Goal: Task Accomplishment & Management: Use online tool/utility

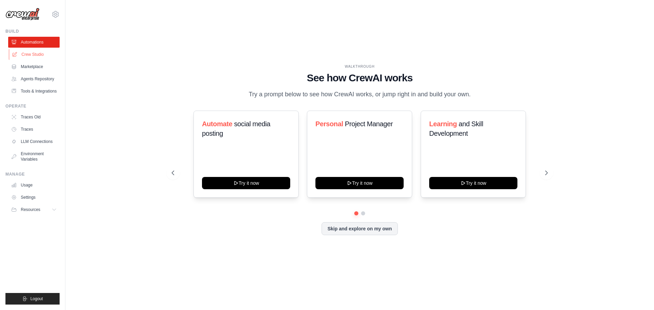
click at [28, 53] on link "Crew Studio" at bounding box center [34, 54] width 51 height 11
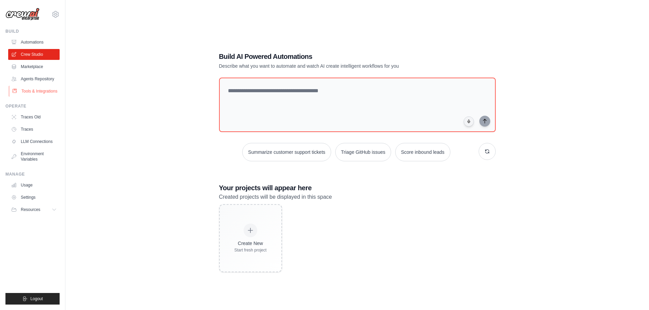
click at [42, 92] on link "Tools & Integrations" at bounding box center [34, 91] width 51 height 11
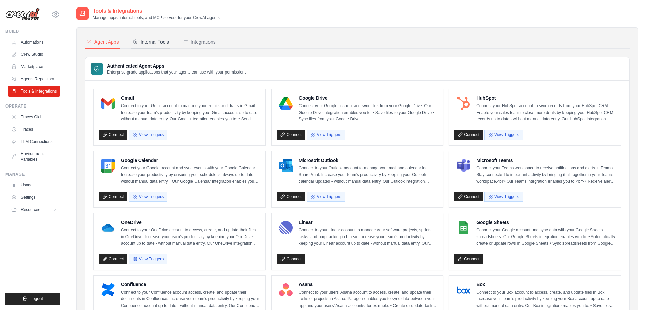
click at [153, 43] on div "Internal Tools" at bounding box center [151, 41] width 36 height 7
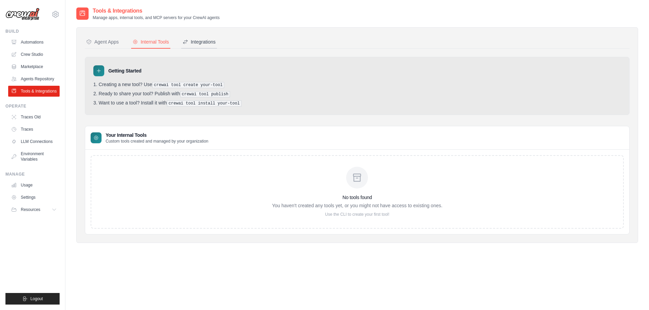
click at [198, 44] on div "Integrations" at bounding box center [199, 41] width 33 height 7
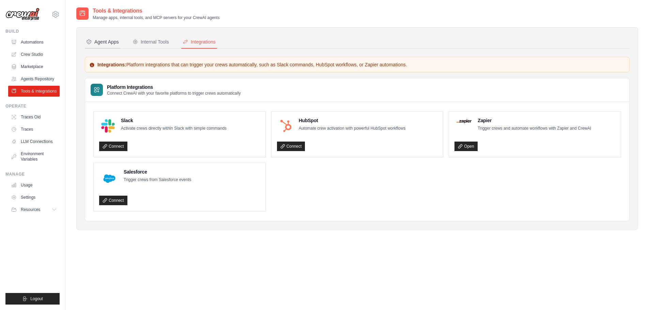
click at [105, 39] on div "Agent Apps" at bounding box center [102, 41] width 33 height 7
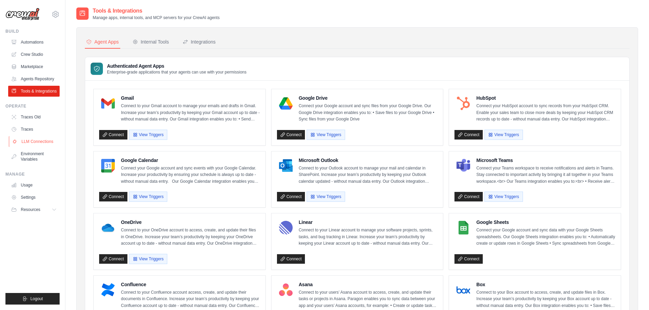
click at [21, 141] on link "LLM Connections" at bounding box center [34, 141] width 51 height 11
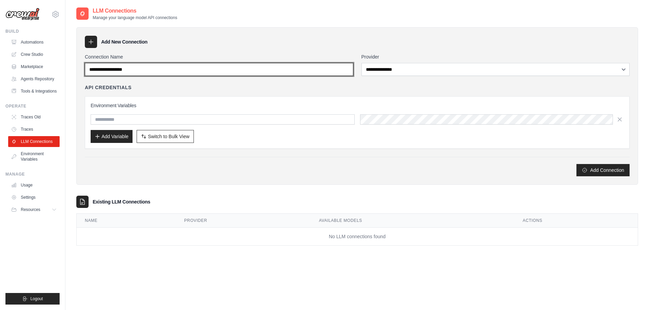
click at [184, 72] on input "Connection Name" at bounding box center [219, 69] width 268 height 13
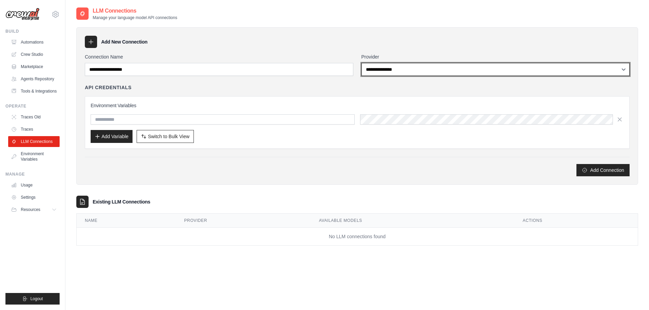
click at [404, 67] on select "**********" at bounding box center [495, 69] width 268 height 13
select select "*********"
click at [361, 63] on select "**********" at bounding box center [495, 69] width 268 height 13
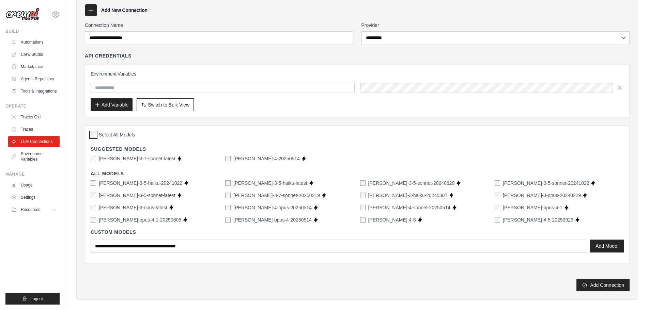
scroll to position [34, 0]
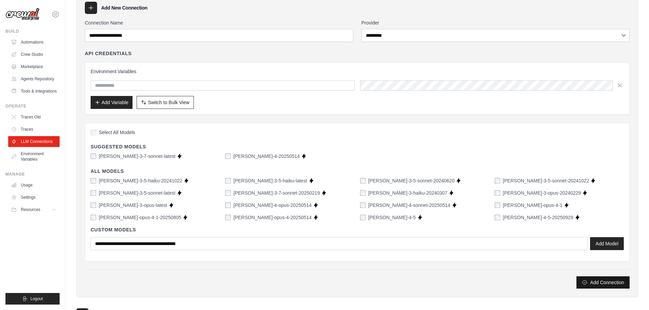
click at [598, 283] on button "Add Connection" at bounding box center [602, 283] width 53 height 12
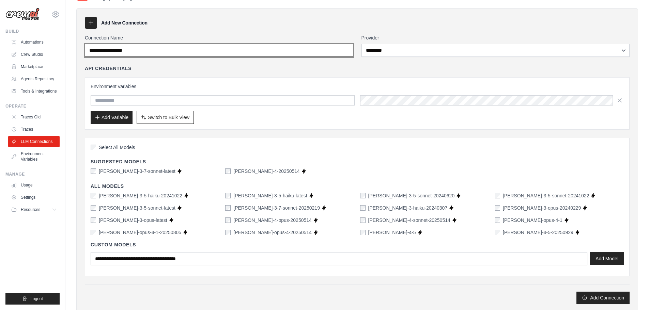
scroll to position [0, 0]
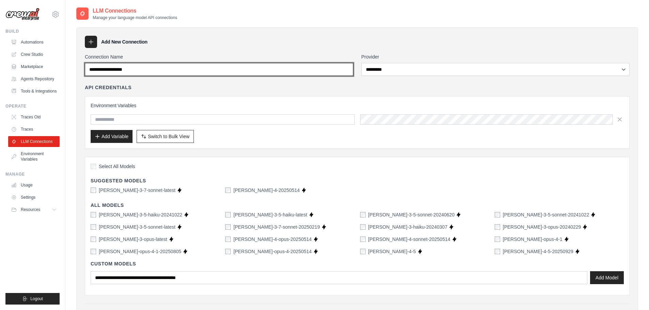
click at [214, 73] on input "Connection Name" at bounding box center [219, 69] width 268 height 13
type input "******"
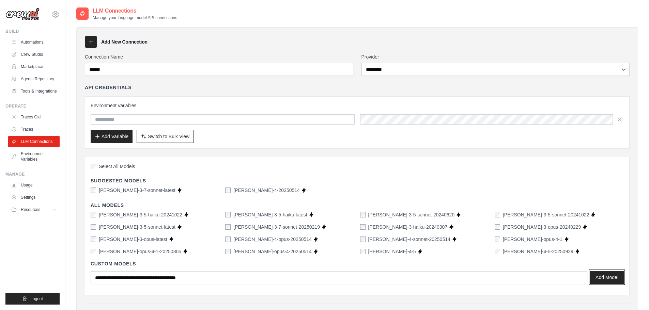
click at [606, 277] on button "Add Model" at bounding box center [607, 277] width 34 height 13
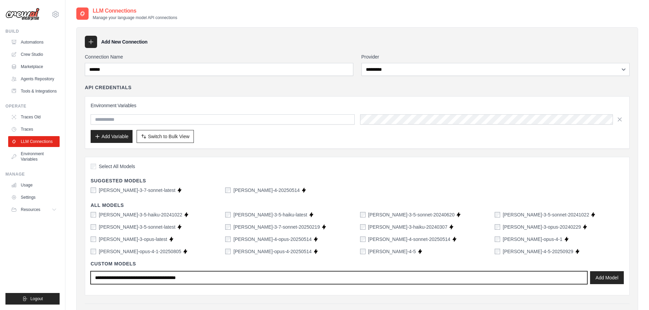
click at [231, 281] on input "text" at bounding box center [339, 278] width 497 height 13
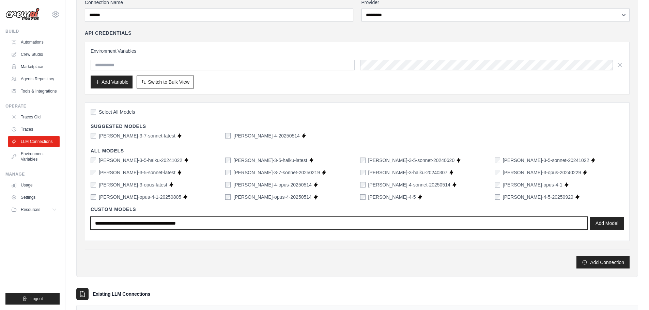
scroll to position [68, 0]
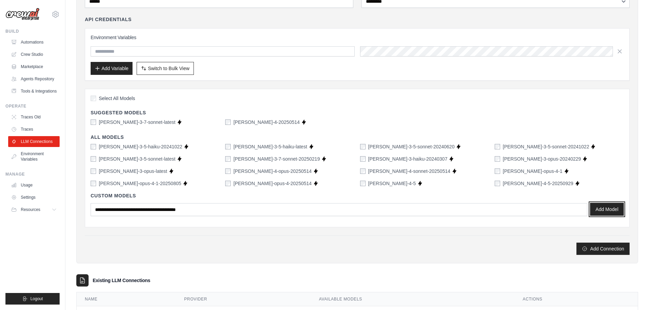
click at [606, 209] on button "Add Model" at bounding box center [607, 209] width 34 height 13
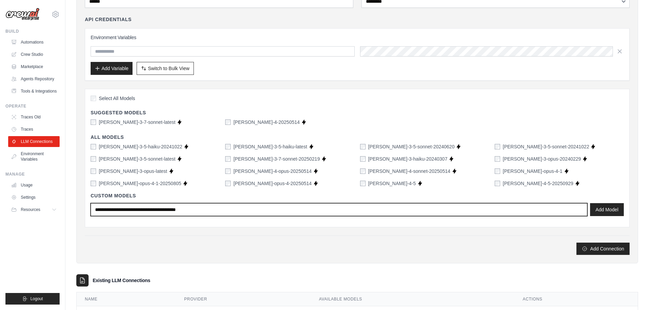
click at [188, 209] on input "text" at bounding box center [339, 209] width 497 height 13
type input "**********"
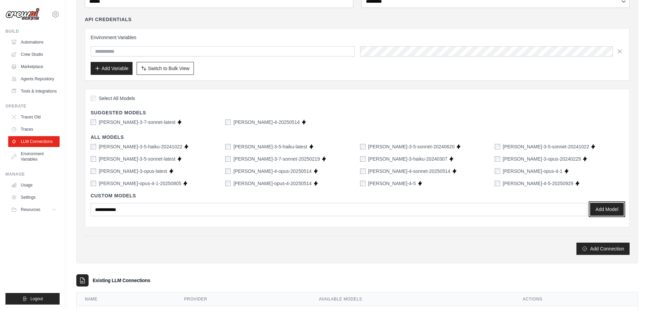
click at [603, 205] on button "Add Model" at bounding box center [607, 209] width 34 height 13
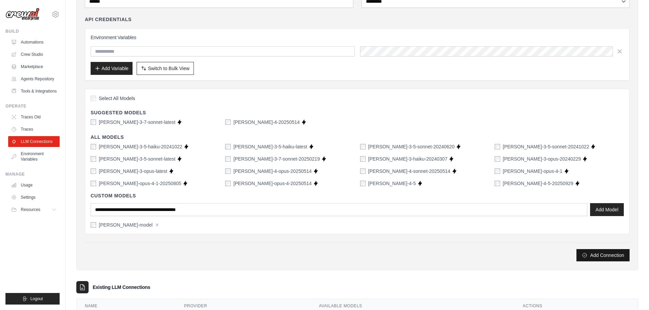
click at [594, 255] on button "Add Connection" at bounding box center [602, 255] width 53 height 12
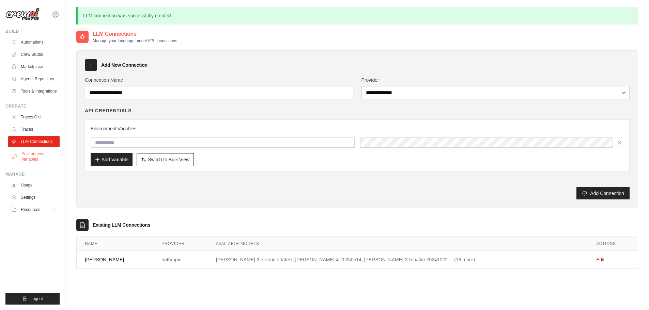
click at [28, 156] on link "Environment Variables" at bounding box center [34, 157] width 51 height 16
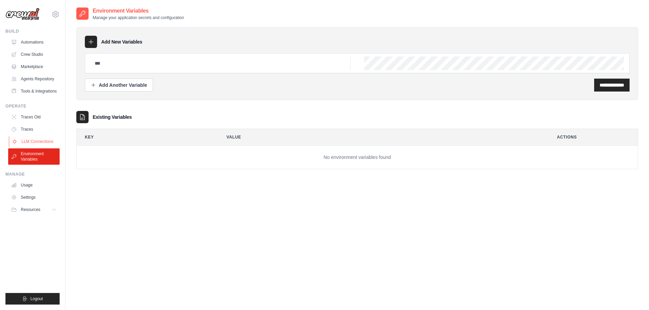
click at [28, 138] on link "LLM Connections" at bounding box center [34, 141] width 51 height 11
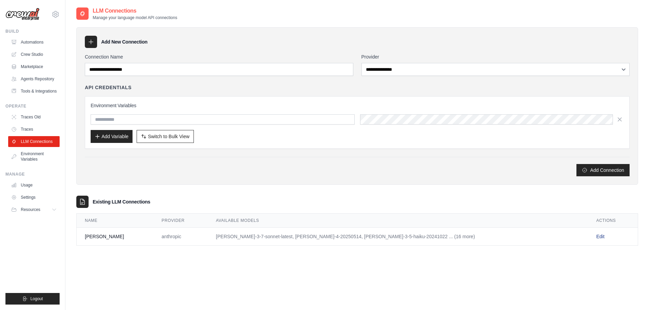
click at [596, 238] on link "Edit" at bounding box center [600, 236] width 8 height 5
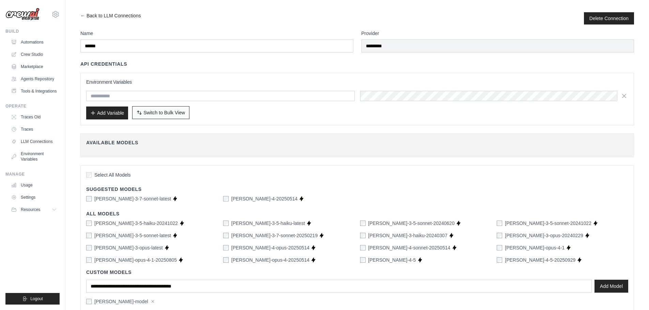
click at [154, 114] on span "Switch to Bulk View" at bounding box center [164, 112] width 42 height 7
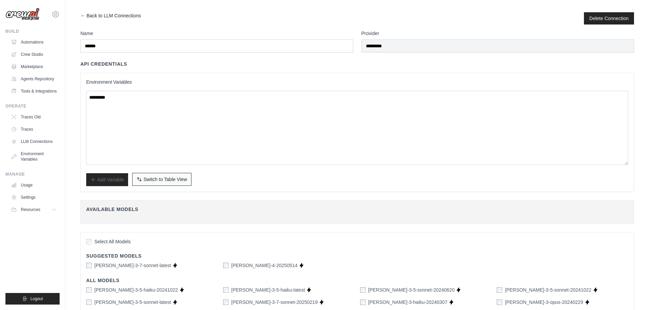
click at [170, 180] on span "Switch to Table View" at bounding box center [165, 179] width 44 height 7
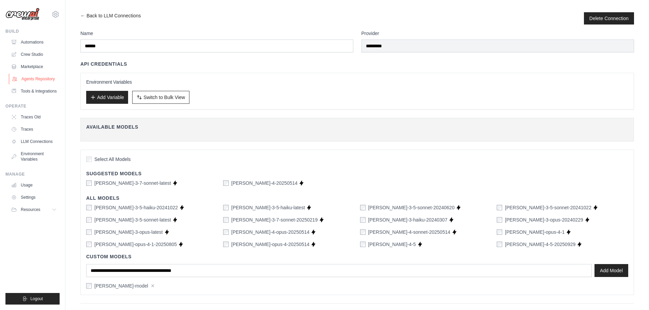
click at [30, 76] on link "Agents Repository" at bounding box center [34, 79] width 51 height 11
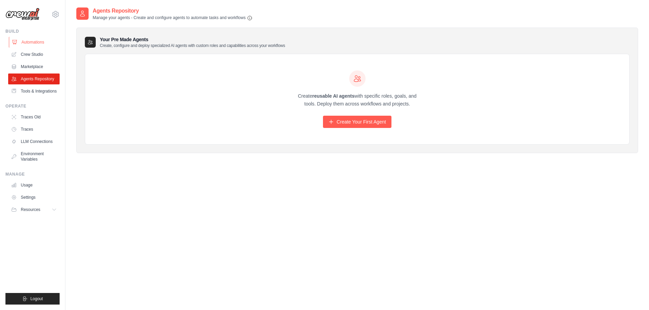
click at [32, 41] on link "Automations" at bounding box center [34, 42] width 51 height 11
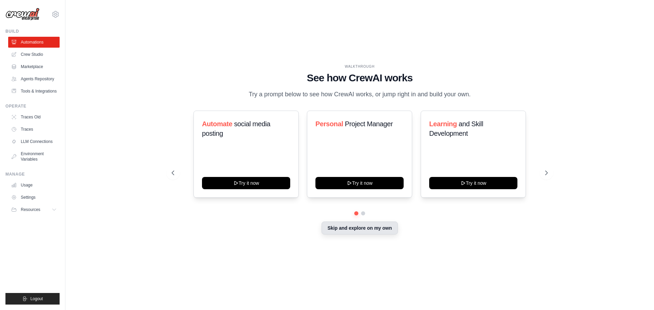
click at [370, 231] on button "Skip and explore on my own" at bounding box center [360, 228] width 76 height 13
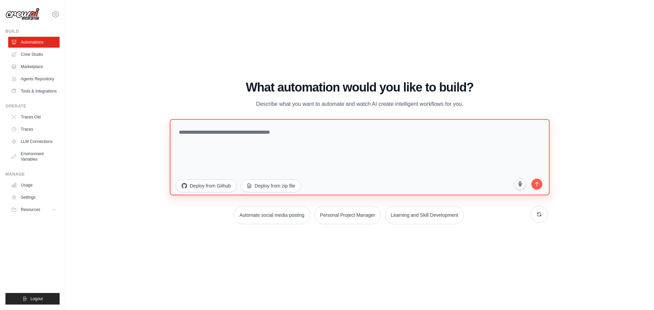
click at [282, 141] on textarea at bounding box center [360, 157] width 380 height 76
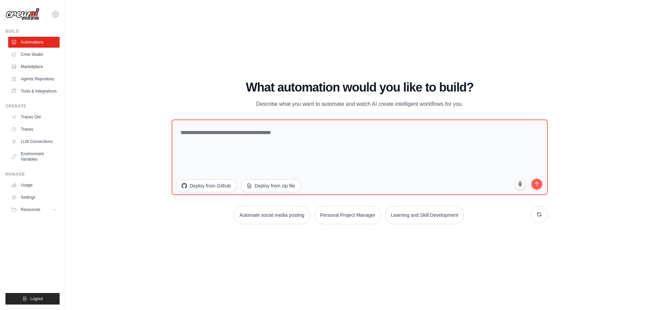
click at [233, 66] on div "WALKTHROUGH See how CrewAI works Try a prompt below to see how CrewAI works, or…" at bounding box center [359, 155] width 567 height 297
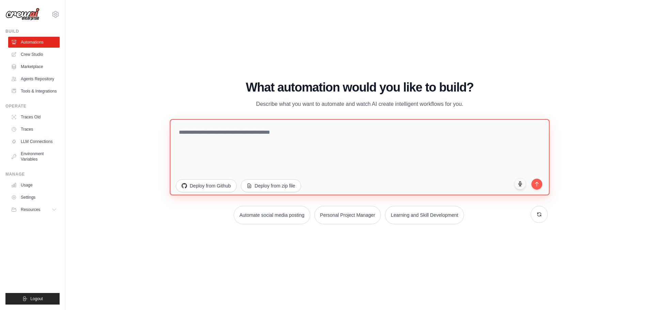
click at [248, 138] on textarea at bounding box center [360, 157] width 380 height 76
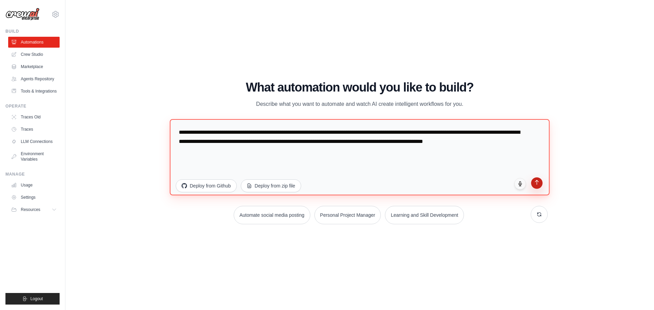
type textarea "**********"
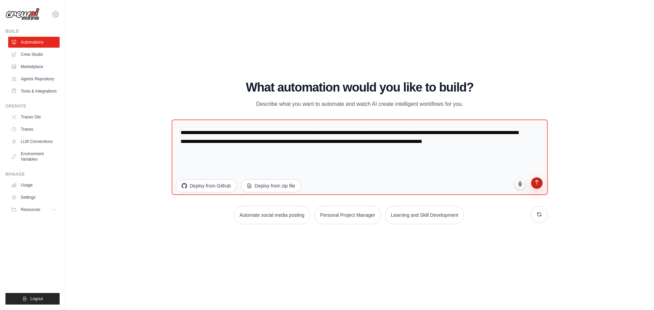
click at [537, 185] on icon "submit" at bounding box center [537, 183] width 6 height 6
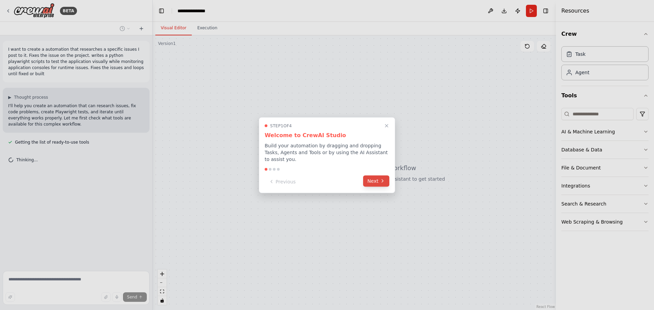
click at [376, 180] on button "Next" at bounding box center [376, 180] width 26 height 11
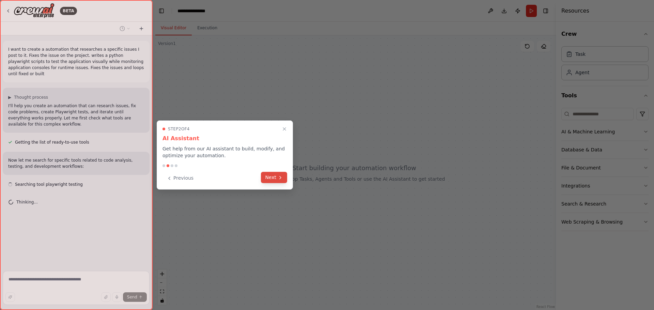
click at [268, 181] on button "Next" at bounding box center [274, 177] width 26 height 11
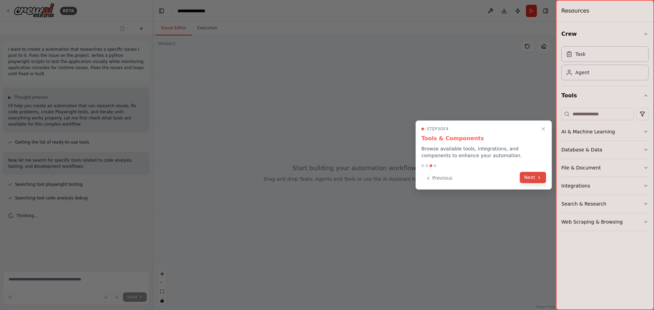
click at [527, 177] on button "Next" at bounding box center [533, 177] width 26 height 11
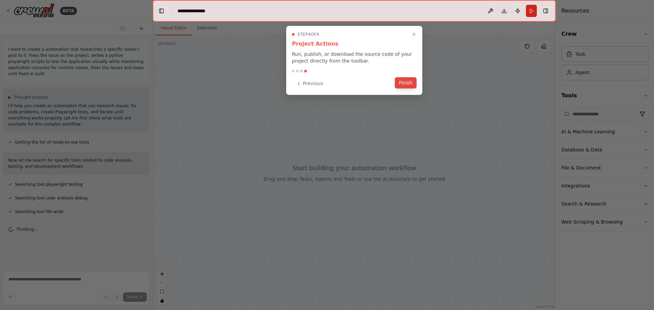
click at [403, 84] on button "Finish" at bounding box center [406, 82] width 22 height 11
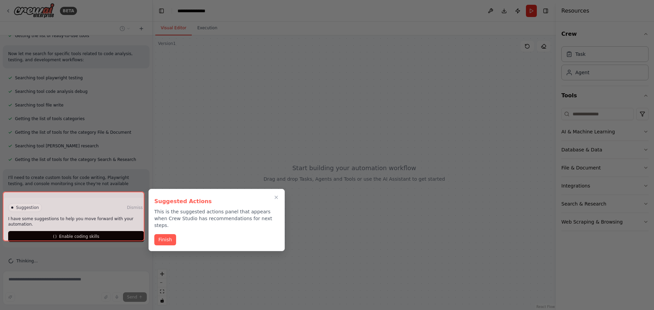
scroll to position [113, 0]
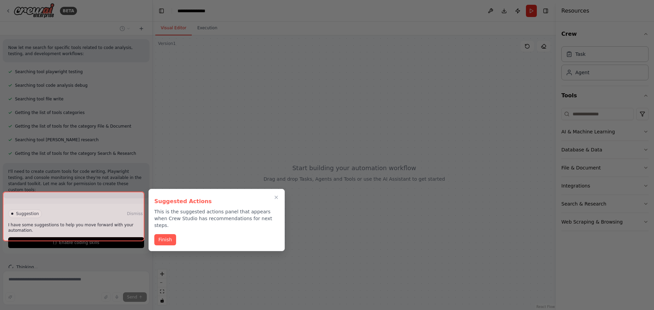
click at [84, 233] on div at bounding box center [74, 217] width 142 height 50
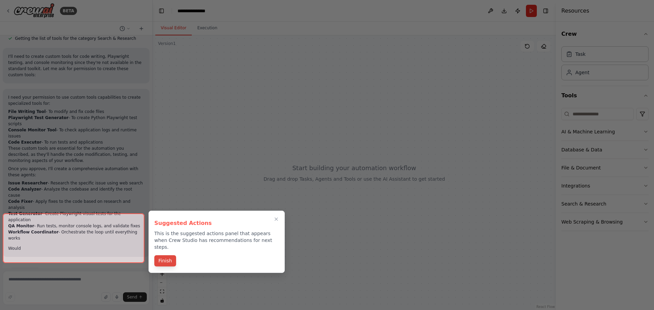
click at [167, 256] on button "Finish" at bounding box center [165, 261] width 22 height 11
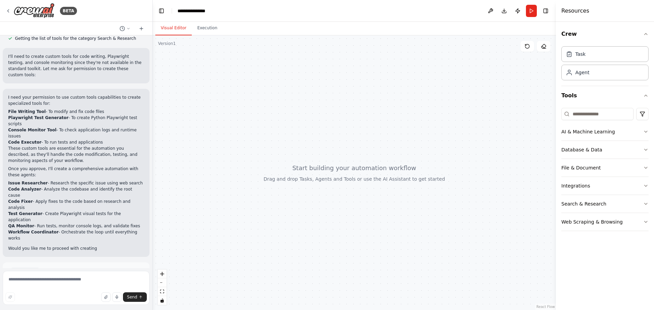
scroll to position [234, 0]
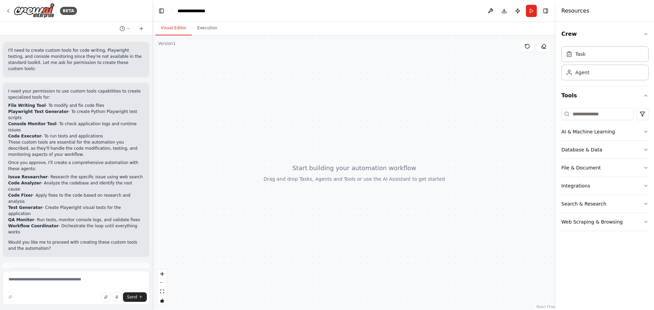
click at [70, 299] on span "Enable coding skills" at bounding box center [79, 301] width 40 height 5
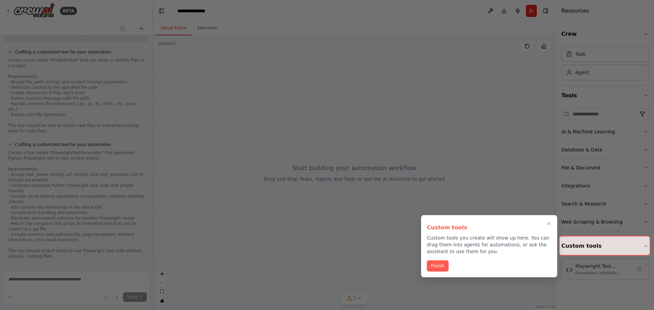
scroll to position [601, 0]
click at [444, 264] on button "Finish" at bounding box center [438, 266] width 22 height 11
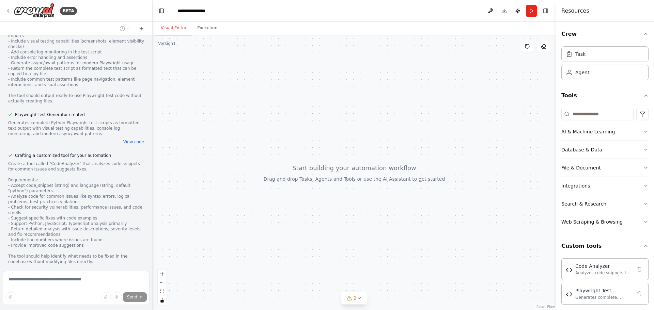
scroll to position [768, 0]
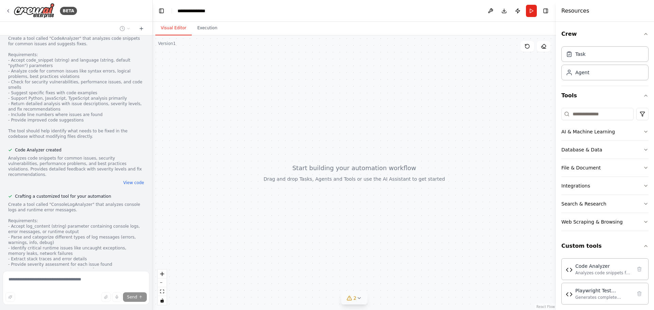
click at [359, 299] on icon at bounding box center [358, 298] width 5 height 5
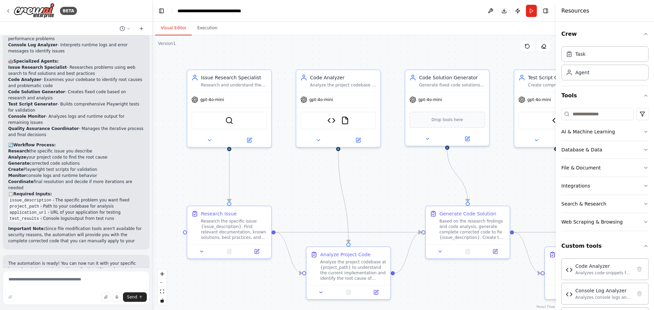
scroll to position [1481, 0]
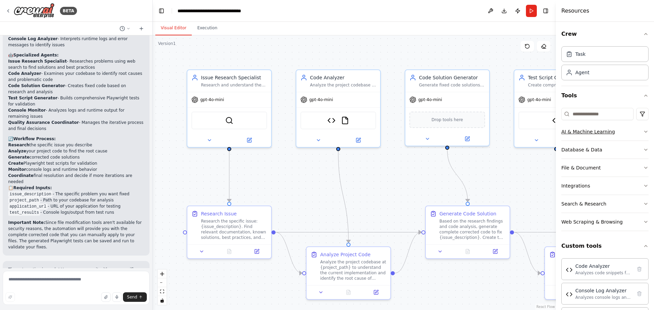
click at [634, 133] on button "AI & Machine Learning" at bounding box center [604, 132] width 87 height 18
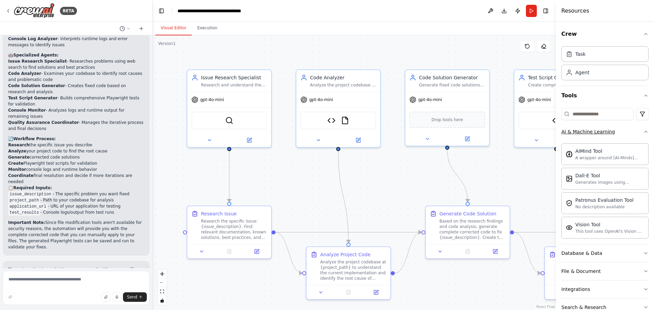
click at [634, 133] on button "AI & Machine Learning" at bounding box center [604, 132] width 87 height 18
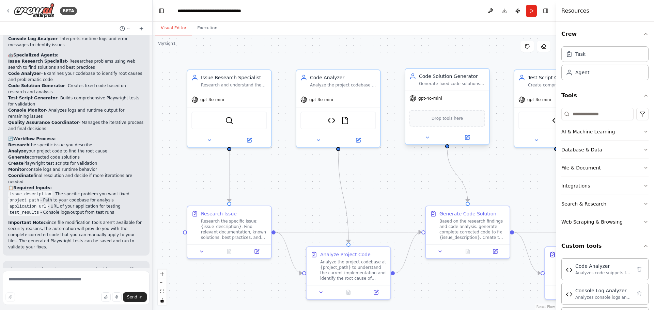
click at [438, 102] on div "gpt-4o-mini" at bounding box center [447, 98] width 84 height 15
click at [455, 87] on div "Code Solution Generator Generate fixed code solutions for {issue_description} b…" at bounding box center [447, 80] width 84 height 22
click at [470, 141] on button at bounding box center [467, 138] width 38 height 8
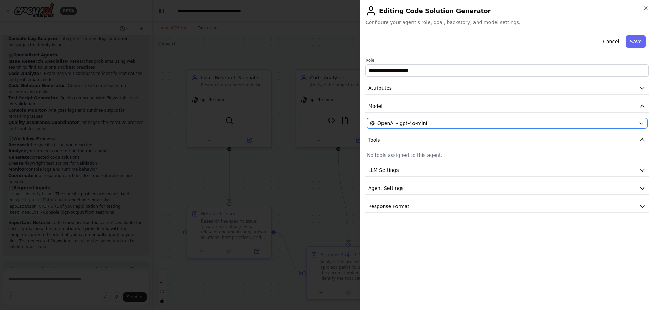
click at [480, 125] on div "OpenAI - gpt-4o-mini" at bounding box center [503, 123] width 266 height 7
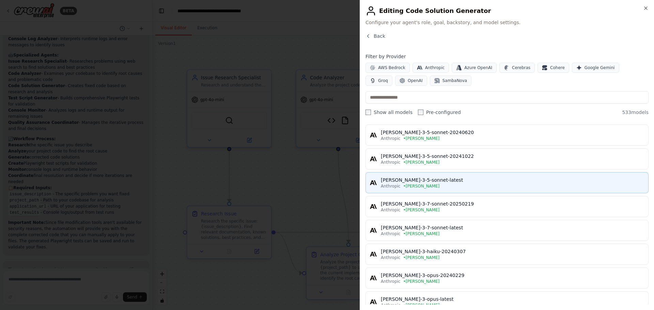
scroll to position [68, 0]
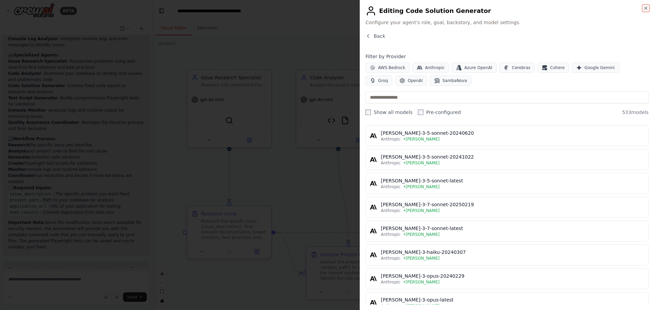
drag, startPoint x: 646, startPoint y: 10, endPoint x: 454, endPoint y: 113, distance: 218.0
click at [646, 10] on icon "button" at bounding box center [645, 7] width 5 height 5
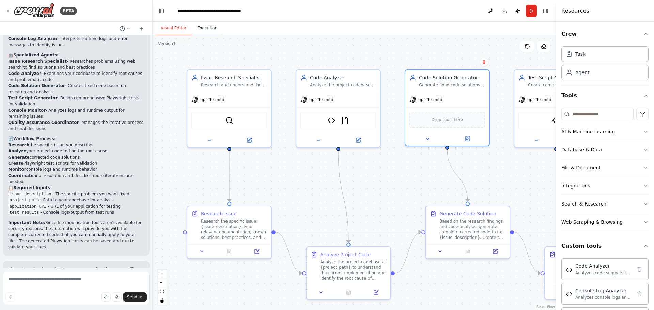
click at [200, 34] on button "Execution" at bounding box center [207, 28] width 31 height 14
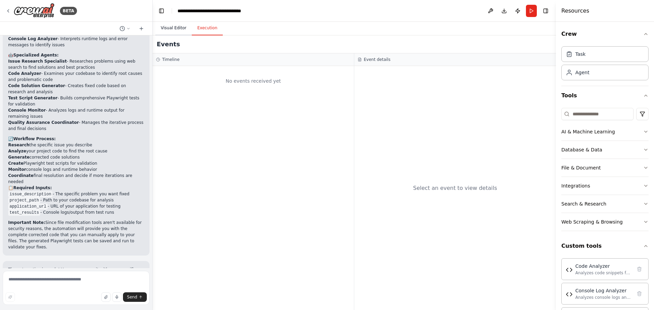
click at [168, 30] on button "Visual Editor" at bounding box center [173, 28] width 36 height 14
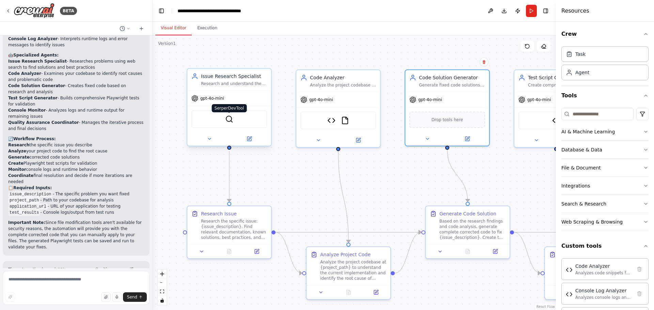
click at [231, 122] on img at bounding box center [229, 119] width 8 height 8
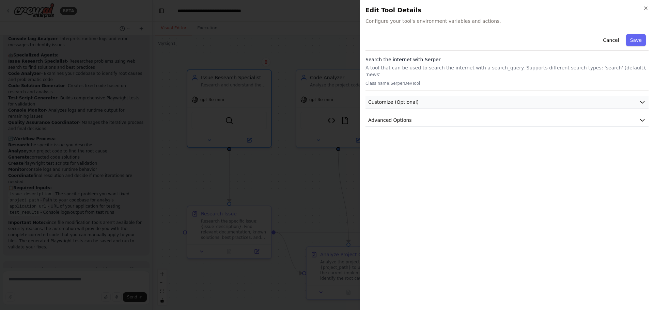
click at [424, 96] on button "Customize (Optional)" at bounding box center [507, 102] width 283 height 13
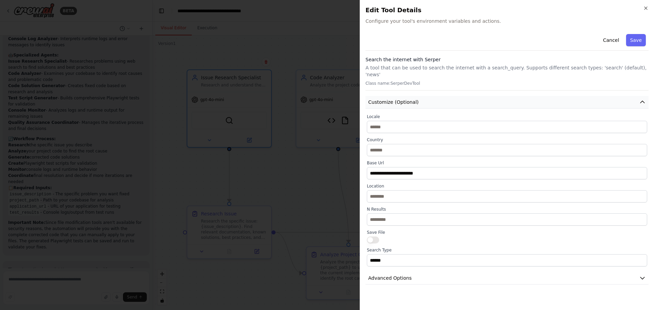
click at [424, 96] on button "Customize (Optional)" at bounding box center [507, 102] width 283 height 13
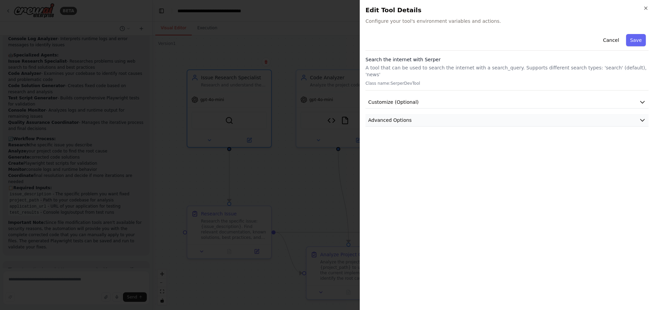
click at [420, 114] on button "Advanced Options" at bounding box center [507, 120] width 283 height 13
click at [607, 41] on button "Cancel" at bounding box center [611, 40] width 24 height 12
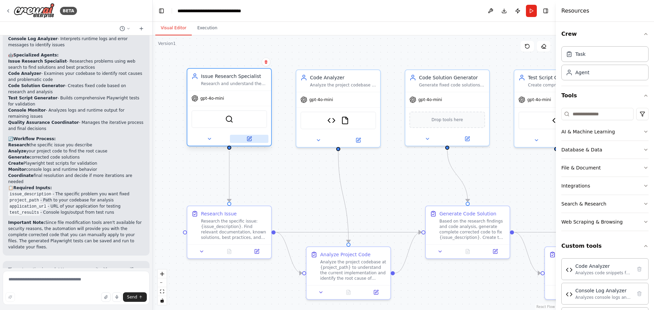
click at [249, 139] on icon at bounding box center [249, 138] width 3 height 3
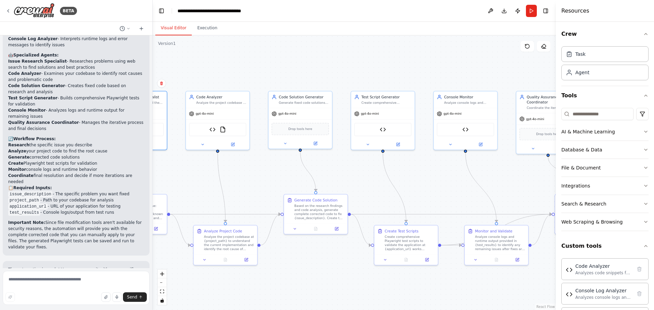
drag, startPoint x: 356, startPoint y: 189, endPoint x: 228, endPoint y: 183, distance: 128.3
click at [228, 183] on div ".deletable-edge-delete-btn { width: 20px; height: 20px; border: 0px solid #ffff…" at bounding box center [354, 172] width 403 height 275
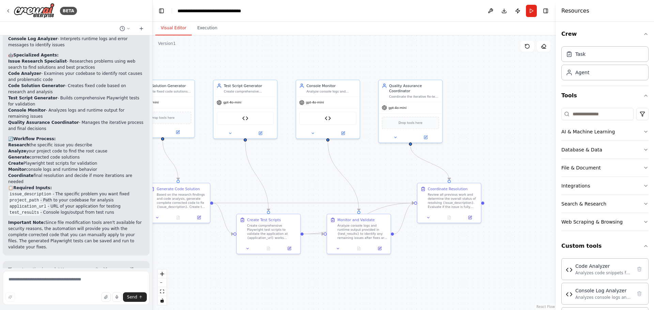
drag, startPoint x: 436, startPoint y: 194, endPoint x: 319, endPoint y: 183, distance: 117.7
click at [319, 183] on div ".deletable-edge-delete-btn { width: 20px; height: 20px; border: 0px solid #ffff…" at bounding box center [354, 172] width 403 height 275
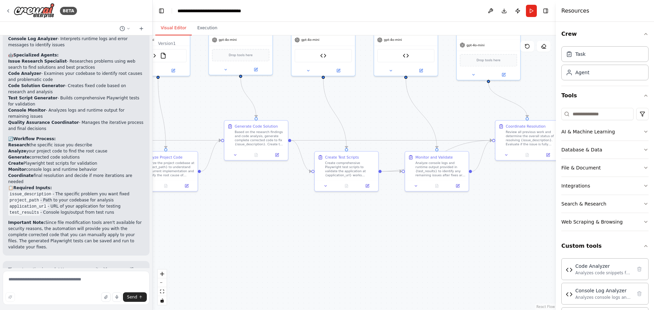
drag, startPoint x: 423, startPoint y: 266, endPoint x: 496, endPoint y: 204, distance: 95.2
click at [505, 201] on div ".deletable-edge-delete-btn { width: 20px; height: 20px; border: 0px solid #ffff…" at bounding box center [354, 172] width 403 height 275
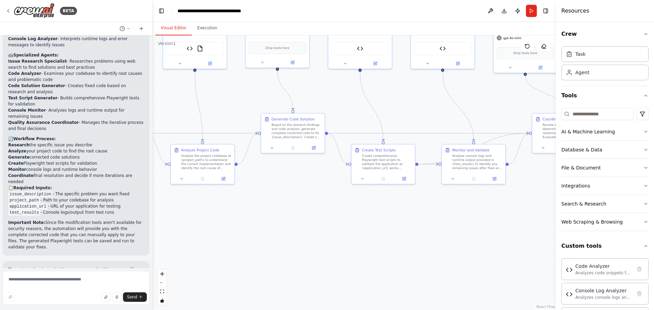
drag, startPoint x: 273, startPoint y: 246, endPoint x: 308, endPoint y: 241, distance: 35.4
click at [308, 241] on div ".deletable-edge-delete-btn { width: 20px; height: 20px; border: 0px solid #ffff…" at bounding box center [354, 172] width 403 height 275
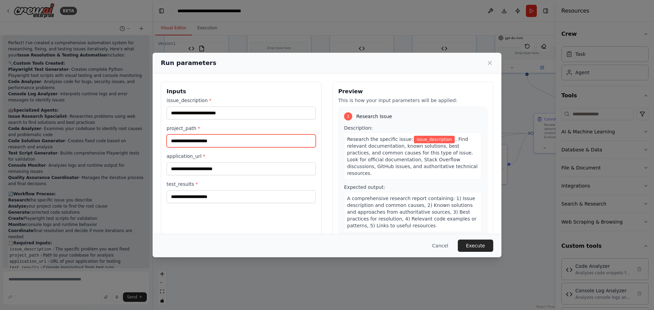
click at [228, 138] on input "project_path *" at bounding box center [241, 141] width 149 height 13
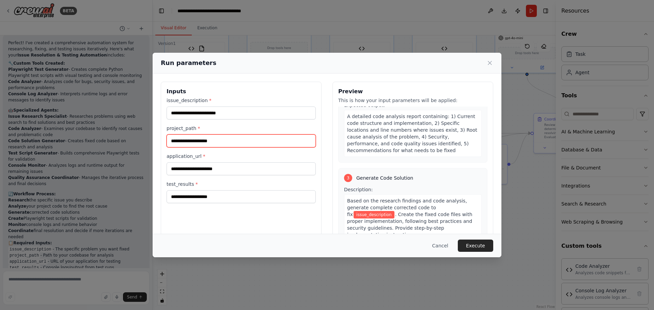
scroll to position [238, 0]
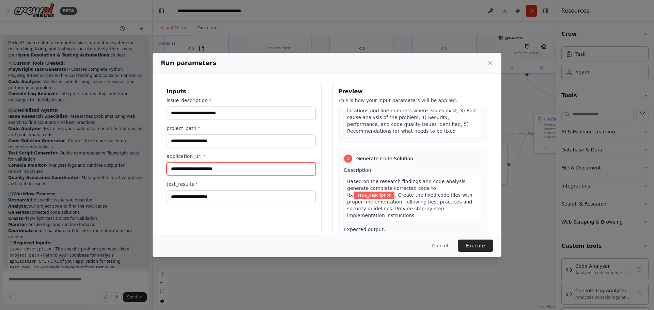
click at [217, 172] on input "application_url *" at bounding box center [241, 169] width 149 height 13
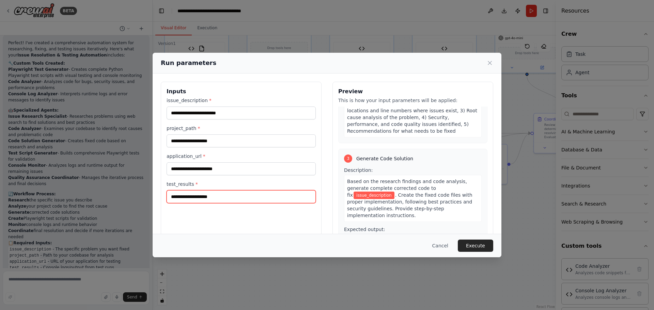
click at [217, 197] on input "test_results *" at bounding box center [241, 196] width 149 height 13
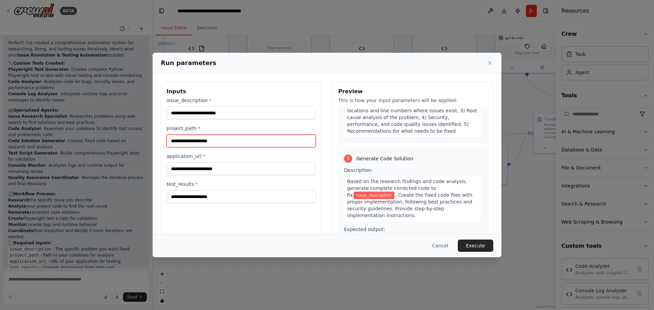
click at [216, 139] on input "project_path *" at bounding box center [241, 141] width 149 height 13
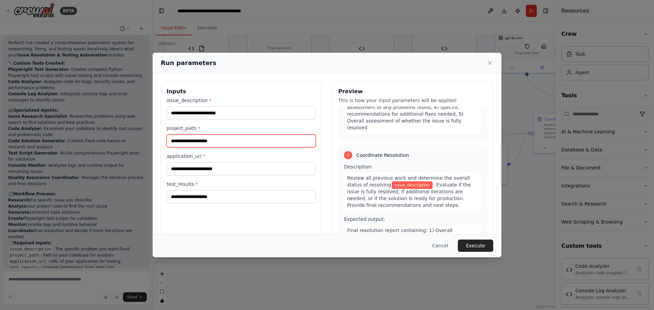
scroll to position [685, 0]
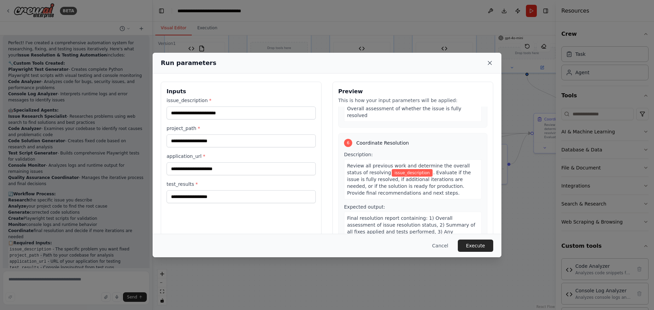
click at [490, 62] on icon at bounding box center [490, 63] width 7 height 7
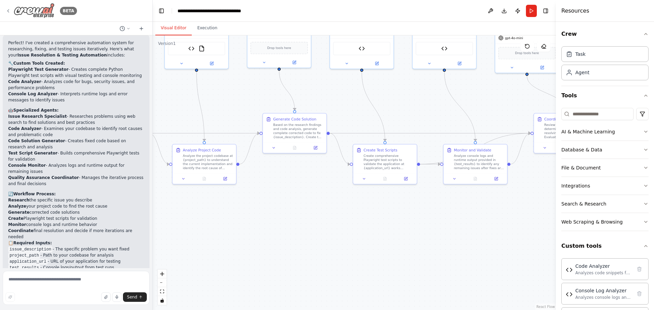
click at [10, 11] on icon at bounding box center [7, 10] width 5 height 5
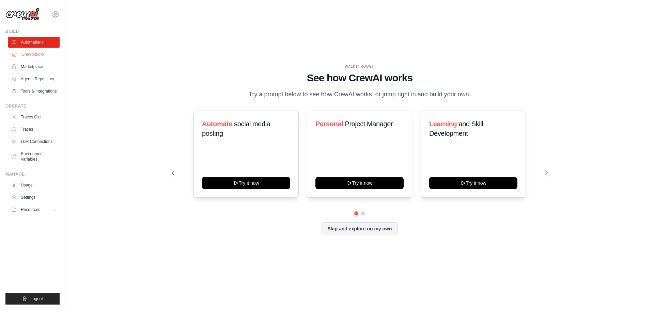
click at [33, 55] on link "Crew Studio" at bounding box center [34, 54] width 51 height 11
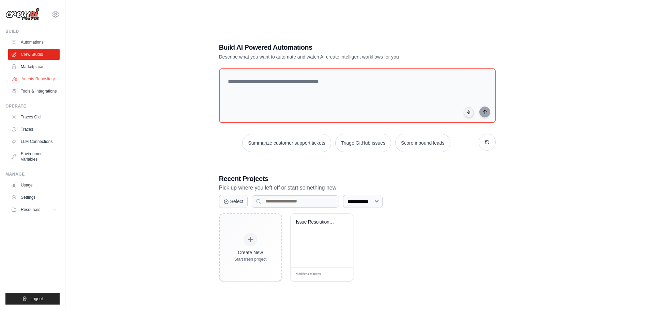
click at [24, 80] on link "Agents Repository" at bounding box center [34, 79] width 51 height 11
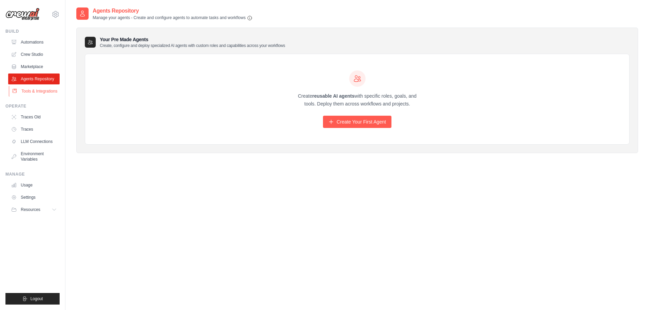
click at [33, 92] on link "Tools & Integrations" at bounding box center [34, 91] width 51 height 11
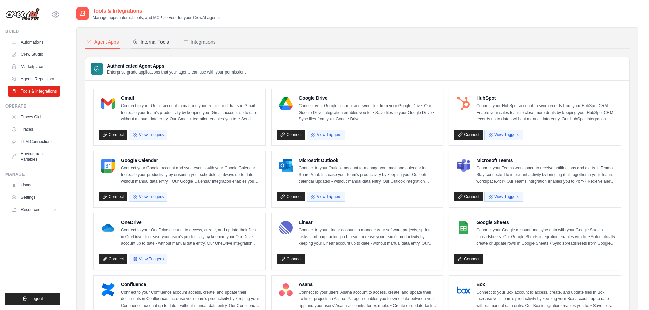
click at [141, 45] on button "Internal Tools" at bounding box center [150, 42] width 39 height 13
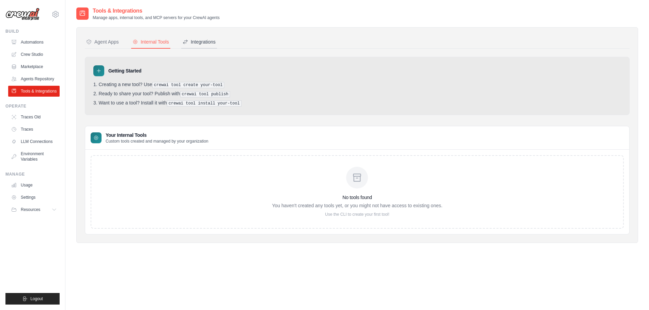
click at [198, 41] on div "Integrations" at bounding box center [199, 41] width 33 height 7
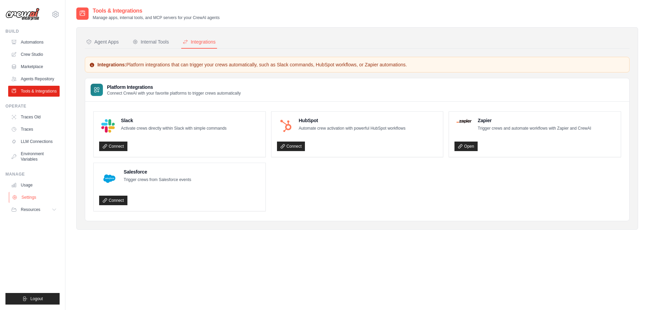
click at [25, 198] on link "Settings" at bounding box center [34, 197] width 51 height 11
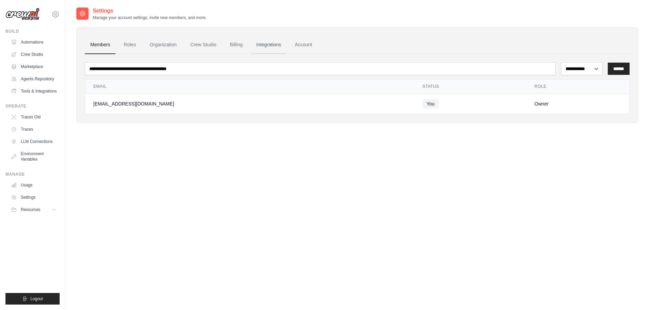
click at [265, 44] on link "Integrations" at bounding box center [269, 45] width 36 height 18
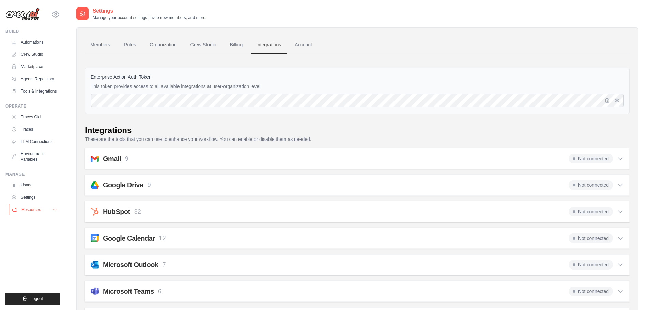
click at [41, 210] on span "Resources" at bounding box center [30, 209] width 19 height 5
click at [27, 223] on span "Documentation" at bounding box center [38, 221] width 28 height 5
